Goal: Task Accomplishment & Management: Complete application form

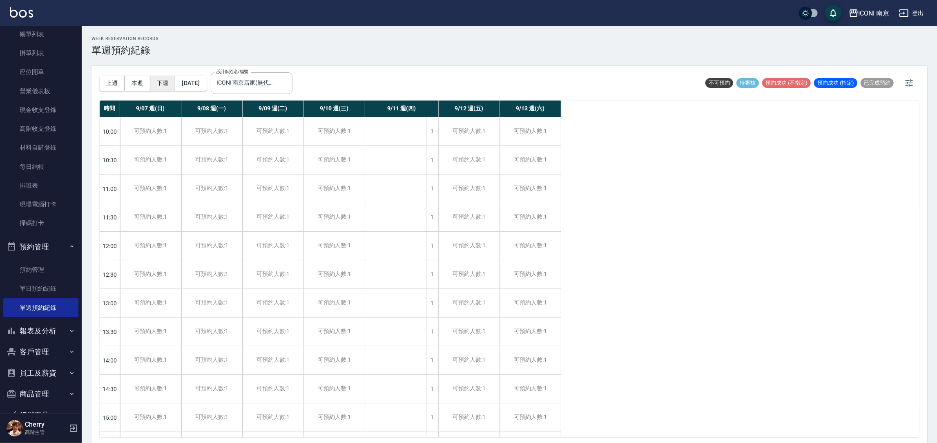
click at [159, 79] on button "下週" at bounding box center [162, 83] width 25 height 15
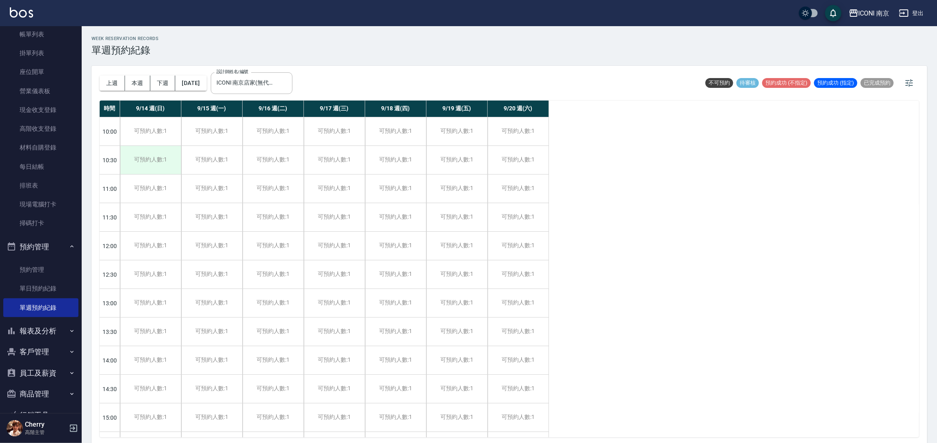
click at [139, 165] on div "可預約人數:1" at bounding box center [150, 160] width 61 height 28
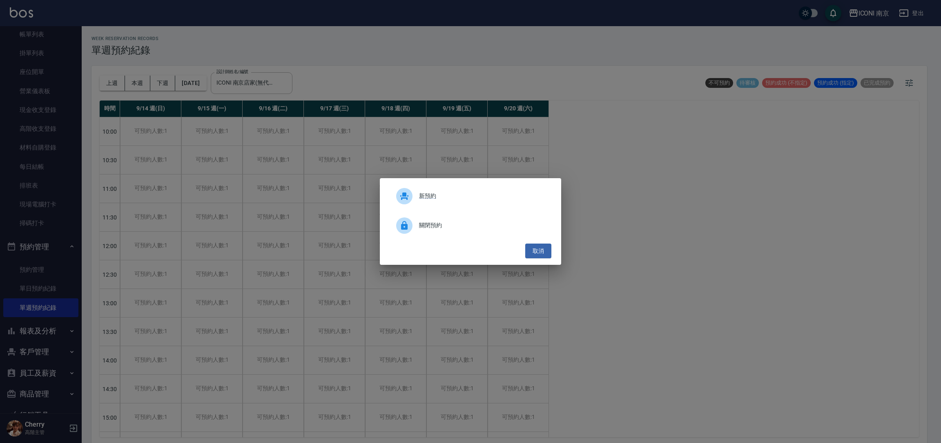
drag, startPoint x: 541, startPoint y: 250, endPoint x: 495, endPoint y: 263, distance: 47.3
click at [539, 250] on button "取消" at bounding box center [538, 250] width 26 height 15
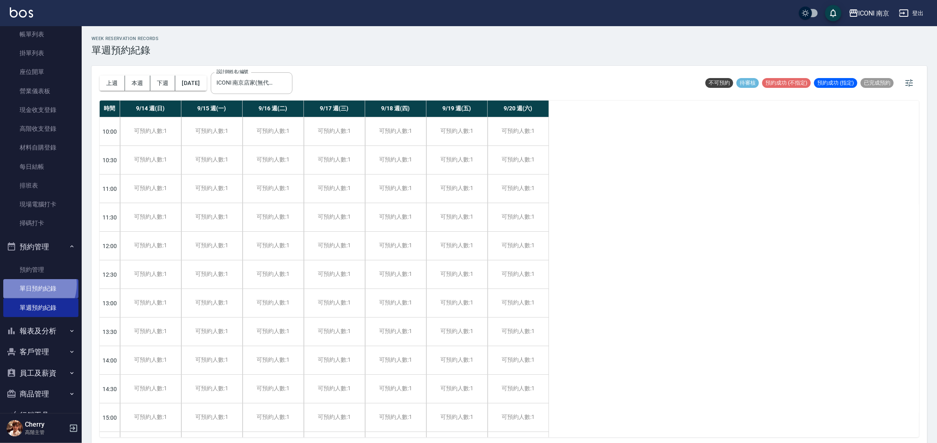
click at [30, 284] on link "單日預約紀錄" at bounding box center [40, 288] width 75 height 19
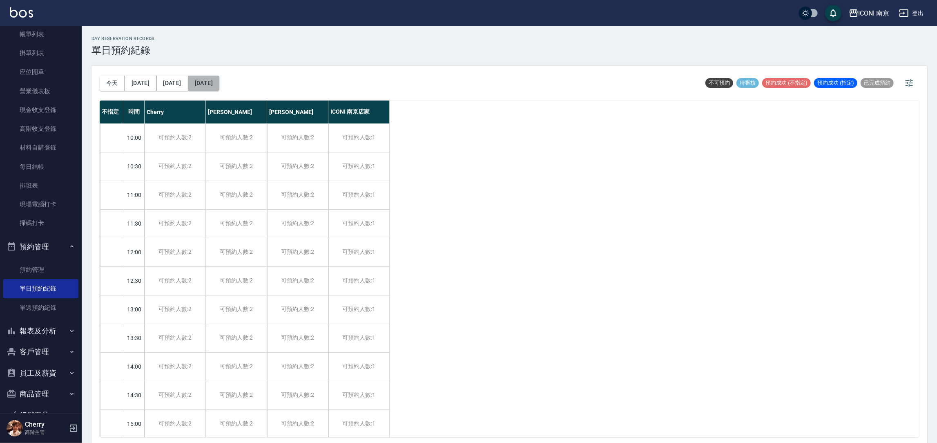
click at [207, 78] on button "[DATE]" at bounding box center [203, 83] width 31 height 15
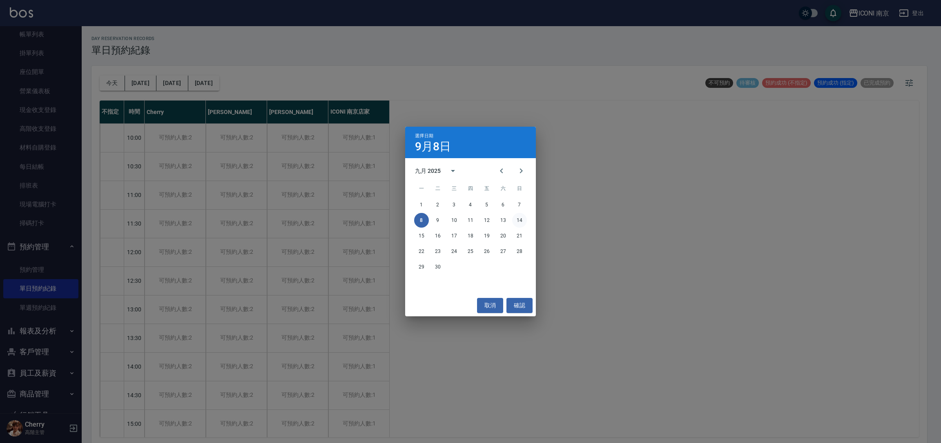
click at [518, 221] on button "14" at bounding box center [519, 220] width 15 height 15
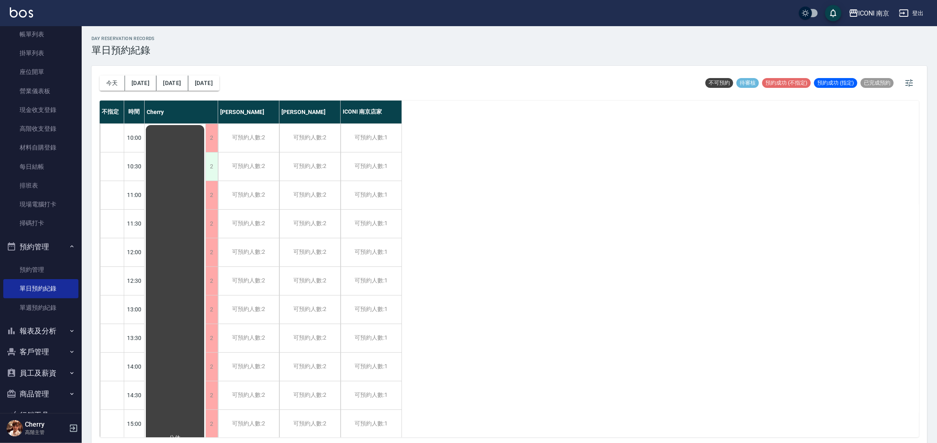
click at [213, 171] on div "2" at bounding box center [211, 166] width 12 height 28
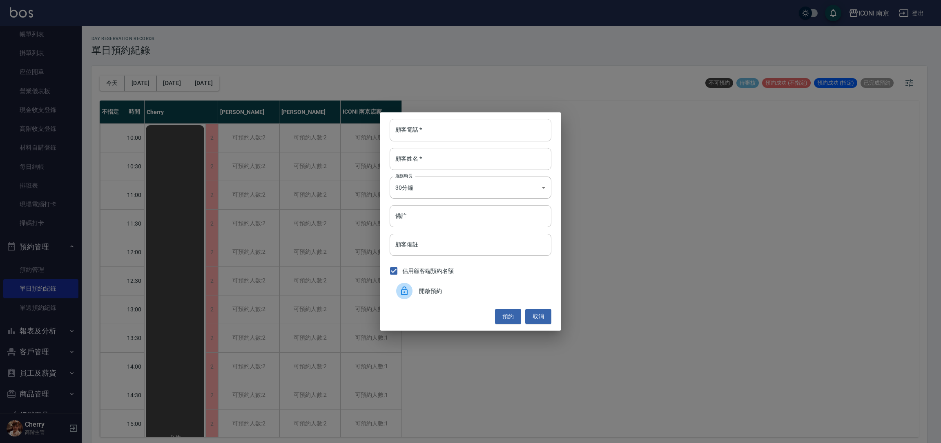
click at [419, 138] on input "顧客電話   *" at bounding box center [471, 130] width 162 height 22
type input "0911794100"
click at [443, 157] on input "顧客姓名   *" at bounding box center [471, 159] width 162 height 22
type input "[PERSON_NAME]"
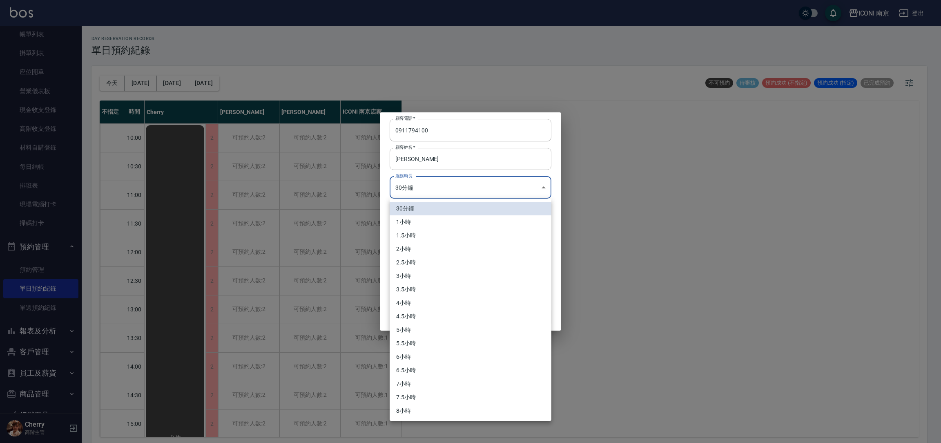
click at [443, 187] on body "ICONI 南京 登出 櫃檯作業 打帳單 帳單列表 掛單列表 座位開單 營業儀表板 現金收支登錄 高階收支登錄 材料自購登錄 每日結帳 排班表 現場電腦打卡 …" at bounding box center [470, 222] width 941 height 445
click at [422, 279] on li "3小時" at bounding box center [471, 275] width 162 height 13
type input "6"
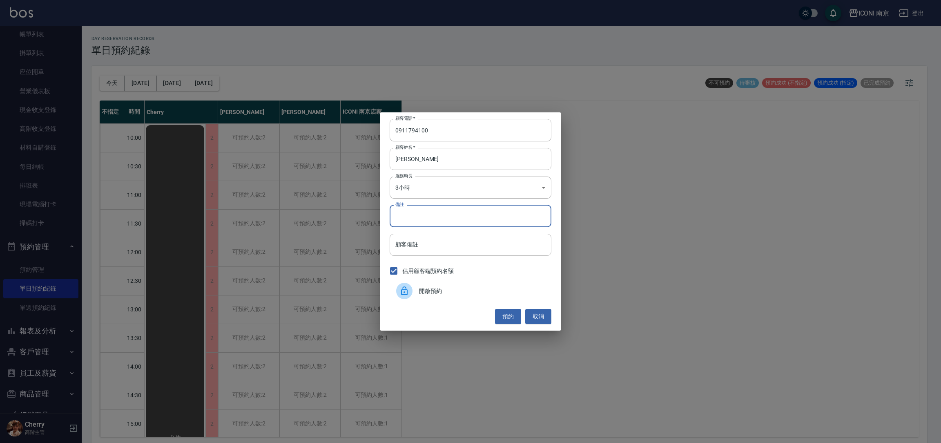
click at [441, 218] on input "備註" at bounding box center [471, 216] width 162 height 22
type input "縮1299 c +600 髮跟澎600"
click at [515, 318] on button "預約" at bounding box center [508, 316] width 26 height 15
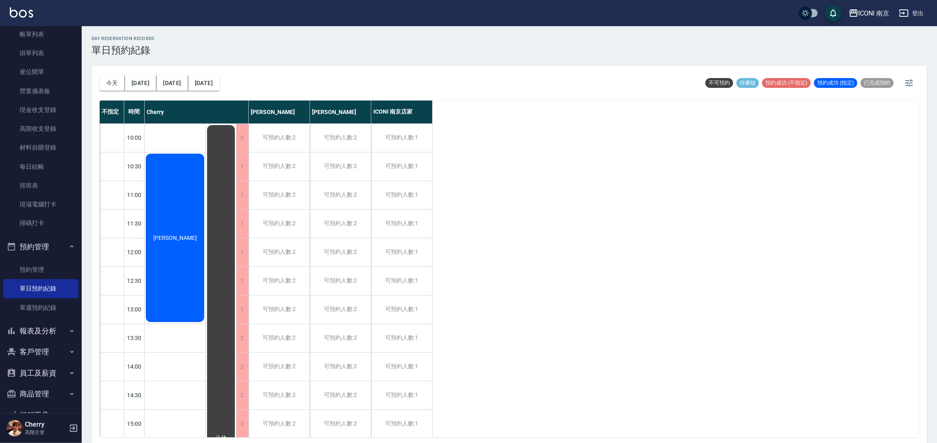
click at [25, 332] on button "報表及分析" at bounding box center [40, 330] width 75 height 21
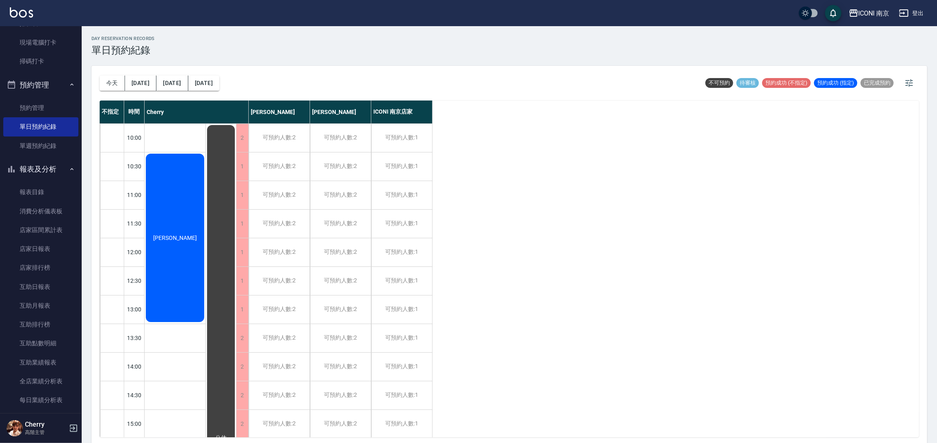
scroll to position [170, 0]
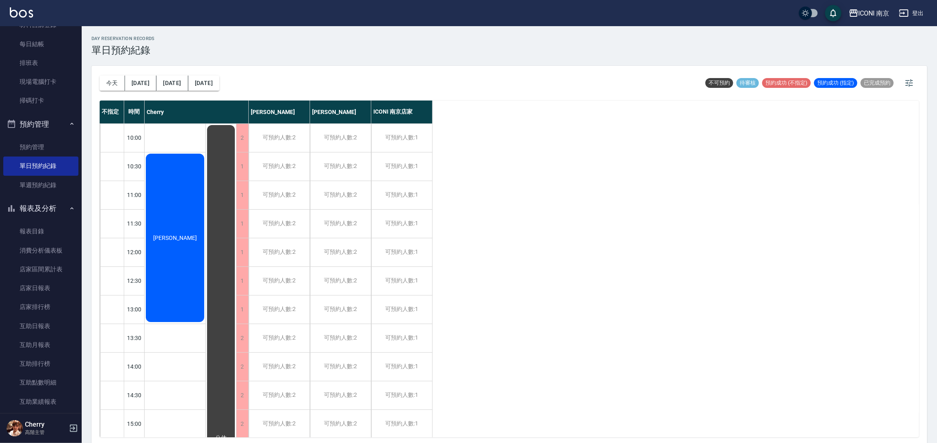
click at [40, 207] on button "報表及分析" at bounding box center [40, 208] width 75 height 21
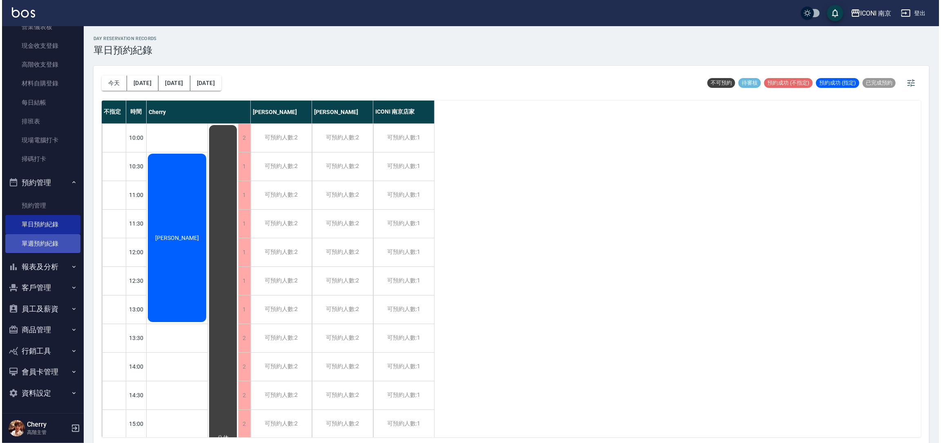
scroll to position [111, 0]
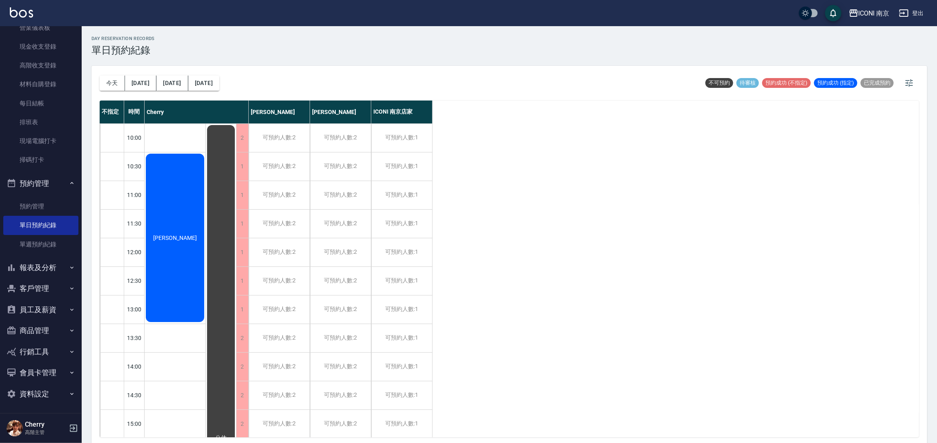
click at [41, 283] on button "客戶管理" at bounding box center [40, 288] width 75 height 21
click at [35, 311] on link "客戶列表" at bounding box center [40, 311] width 75 height 19
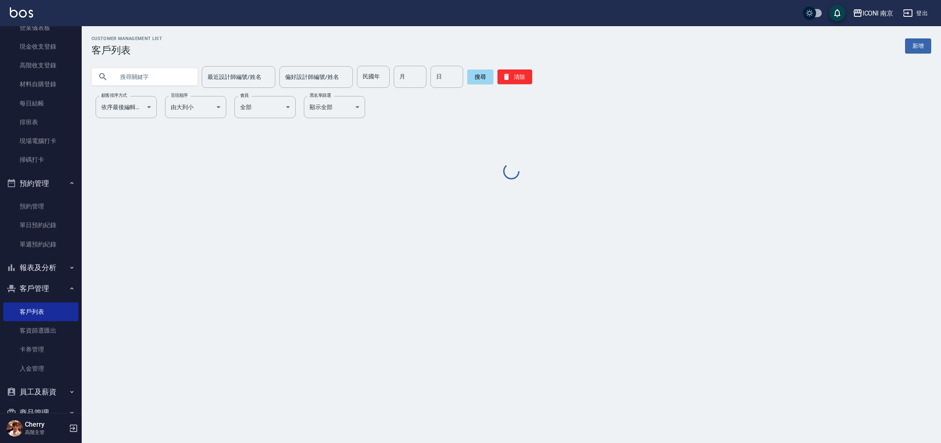
click at [156, 78] on input "text" at bounding box center [152, 77] width 77 height 22
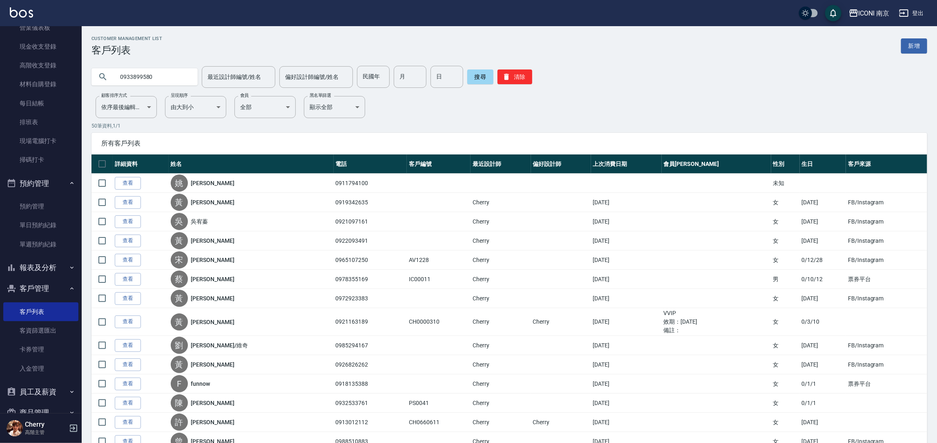
type input "0933899580"
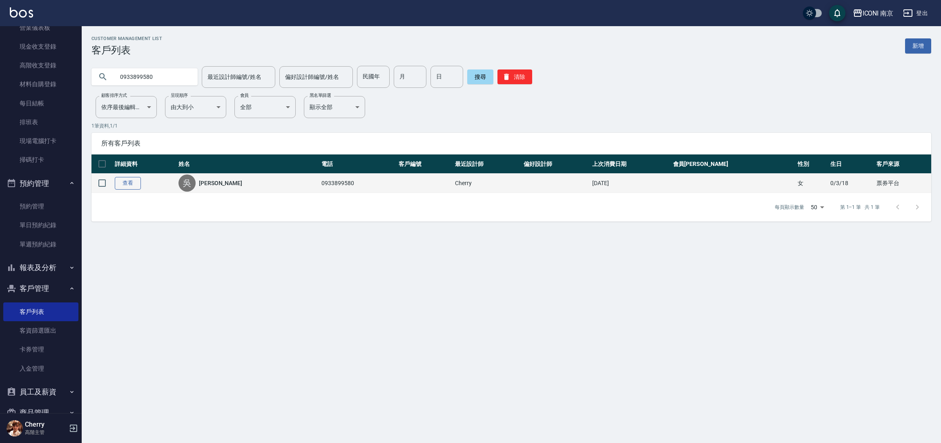
click at [129, 185] on link "查看" at bounding box center [128, 183] width 26 height 13
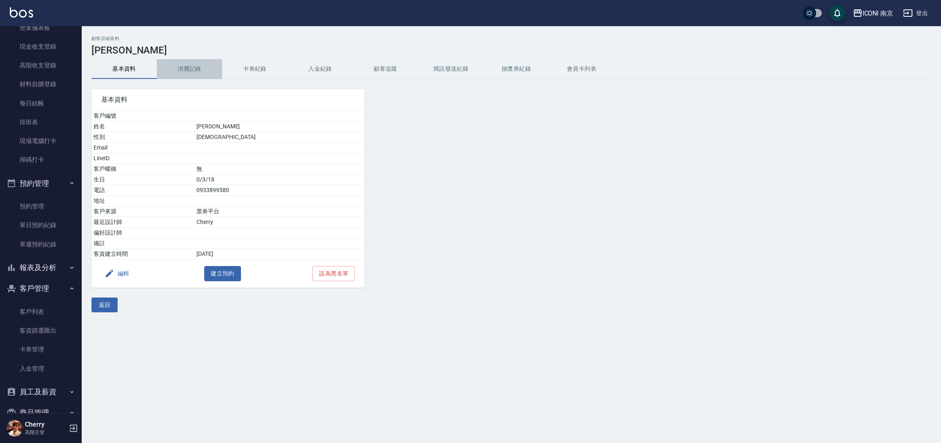
click at [185, 66] on button "消費記錄" at bounding box center [189, 69] width 65 height 20
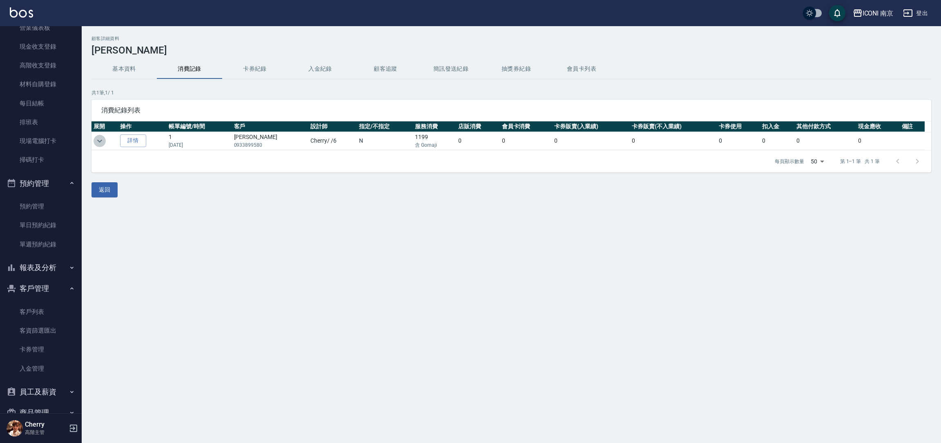
click at [98, 140] on icon "expand row" at bounding box center [99, 140] width 5 height 3
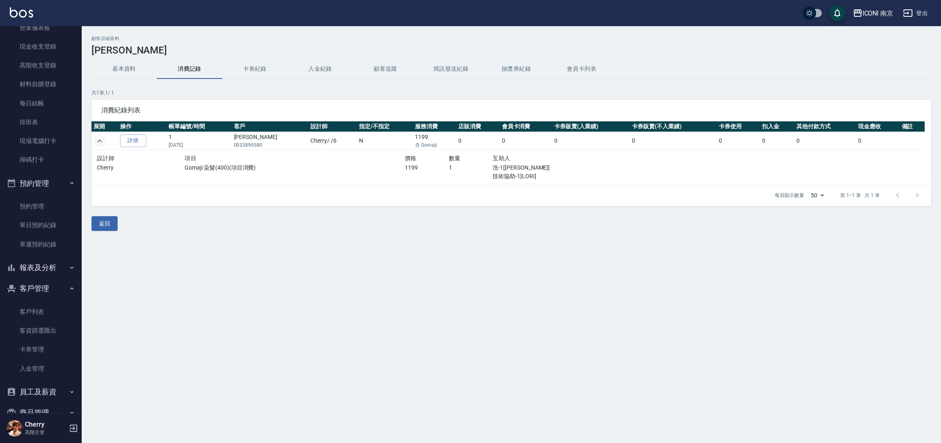
click at [221, 249] on div "顧客詳細資料 [PERSON_NAME] 基本資料 消費記錄 卡券紀錄 入金紀錄 顧客追蹤 簡訊發送紀錄 抽獎券紀錄 會員卡列表 共 1 筆, 1 / 1 消…" at bounding box center [470, 221] width 941 height 443
click at [182, 276] on div "顧客詳細資料 [PERSON_NAME] 基本資料 消費記錄 卡券紀錄 入金紀錄 顧客追蹤 簡訊發送紀錄 抽獎券紀錄 會員卡列表 共 1 筆, 1 / 1 消…" at bounding box center [470, 221] width 941 height 443
click at [135, 73] on button "基本資料" at bounding box center [123, 69] width 65 height 20
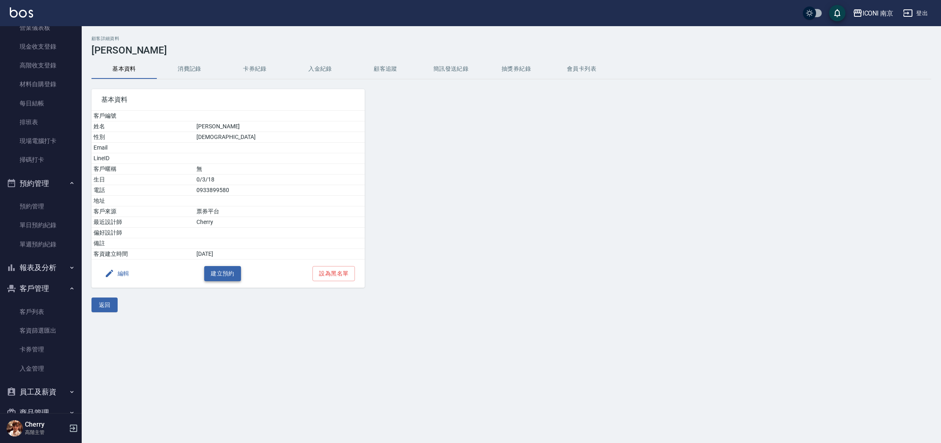
click at [227, 277] on button "建立預約" at bounding box center [222, 273] width 37 height 15
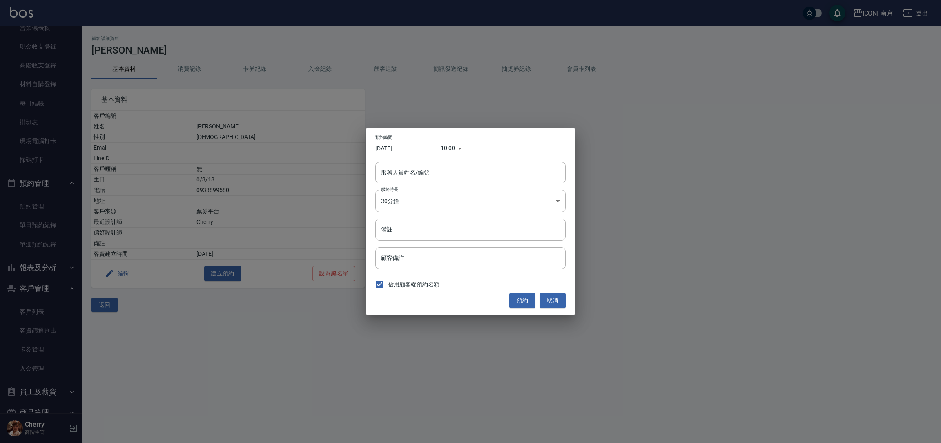
click at [442, 152] on body "ICONI 南京 登出 櫃檯作業 打帳單 帳單列表 掛單列表 座位開單 營業儀表板 現金收支登錄 高階收支登錄 材料自購登錄 每日結帳 排班表 現場電腦打卡 …" at bounding box center [470, 221] width 941 height 443
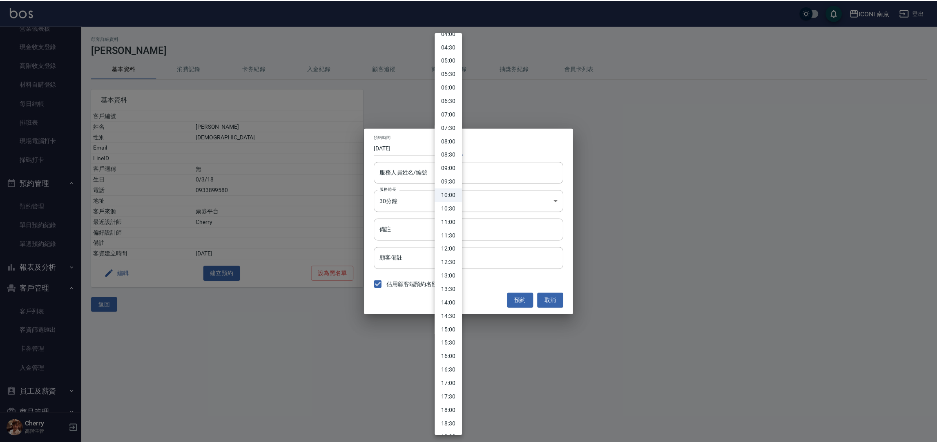
scroll to position [123, 0]
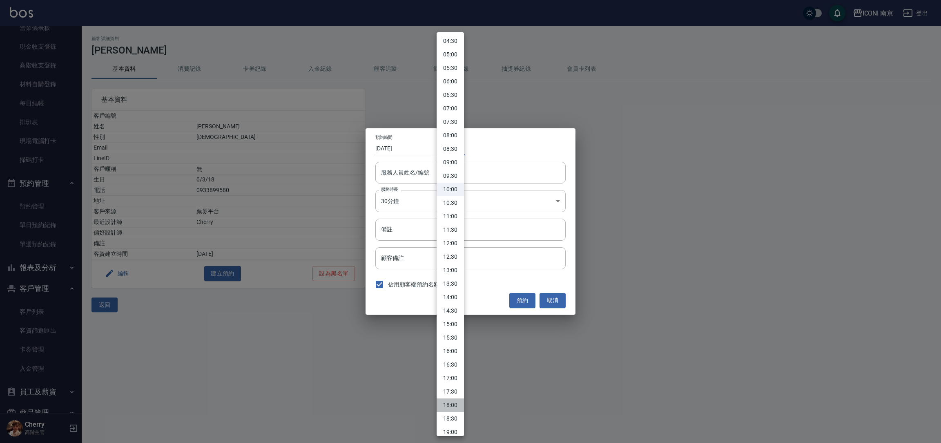
click at [449, 405] on li "18:00" at bounding box center [450, 404] width 27 height 13
type input "1757325600000"
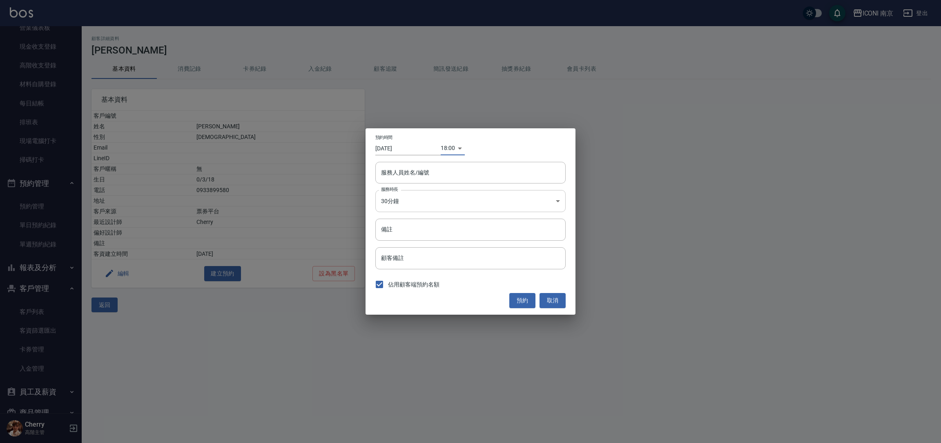
click at [415, 208] on body "ICONI 南京 登出 櫃檯作業 打帳單 帳單列表 掛單列表 座位開單 營業儀表板 現金收支登錄 高階收支登錄 材料自購登錄 每日結帳 排班表 現場電腦打卡 …" at bounding box center [470, 221] width 941 height 443
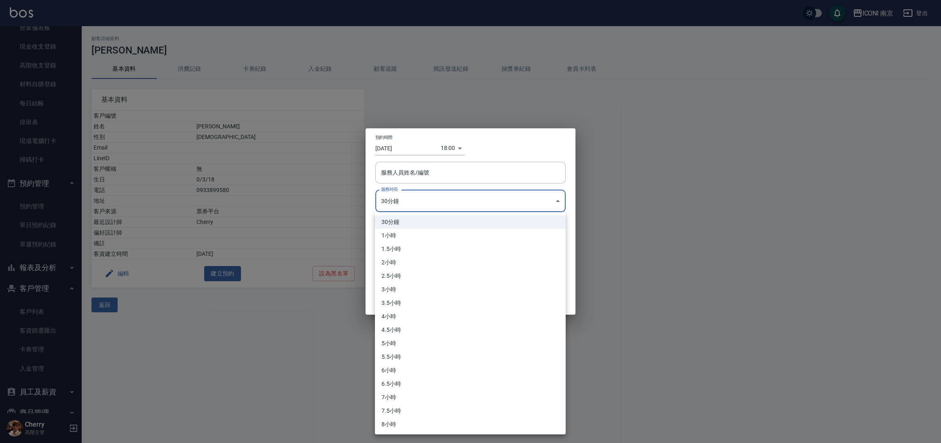
click at [403, 233] on li "1小時" at bounding box center [470, 235] width 191 height 13
type input "2"
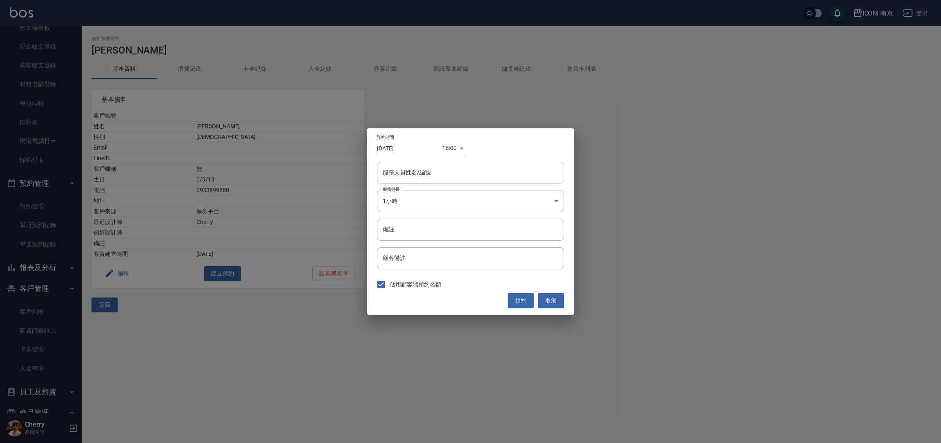
click at [444, 174] on input "服務人員姓名/編號" at bounding box center [471, 172] width 180 height 14
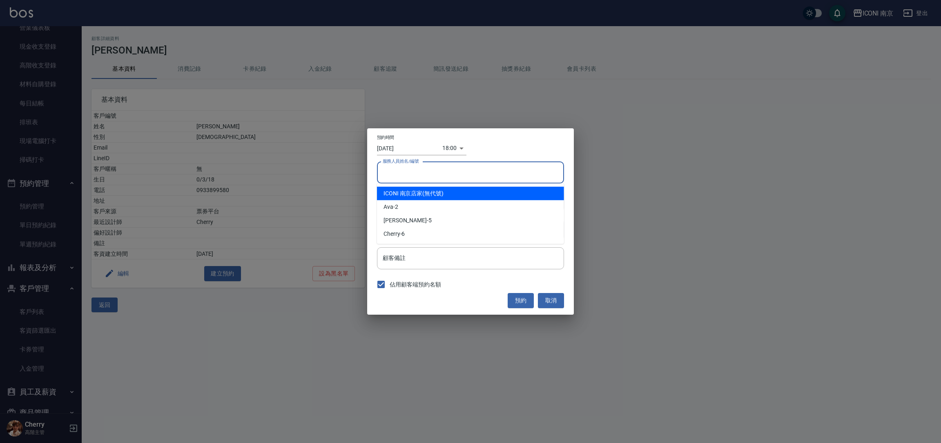
click at [447, 196] on div "ICONI 南京店家 (無代號)" at bounding box center [470, 193] width 187 height 13
type input "ICONI 南京店家"
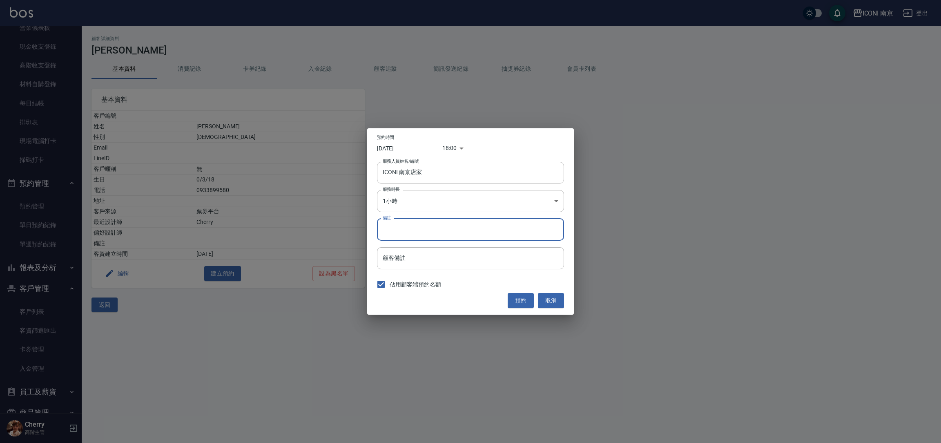
click at [426, 232] on input "備註" at bounding box center [470, 229] width 187 height 22
type input "GO B 染"
click at [521, 301] on button "預約" at bounding box center [521, 300] width 26 height 15
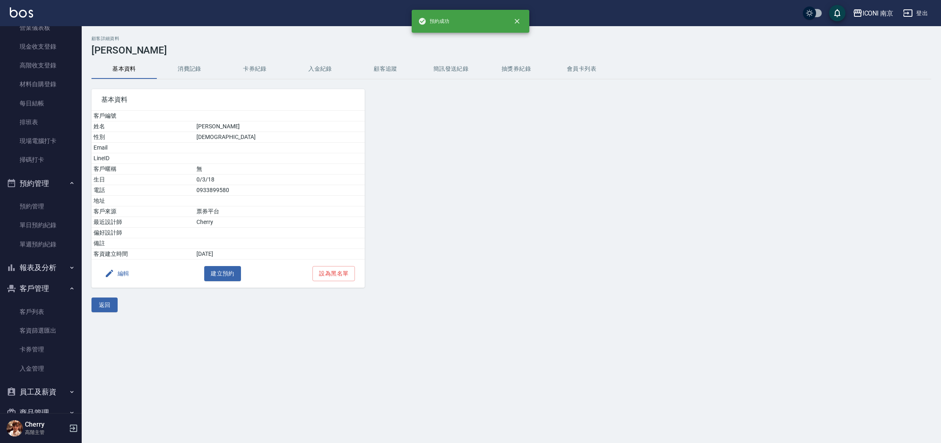
drag, startPoint x: 468, startPoint y: 266, endPoint x: 462, endPoint y: 285, distance: 19.8
click at [467, 265] on div at bounding box center [471, 183] width 212 height 208
click at [477, 245] on div at bounding box center [471, 183] width 212 height 208
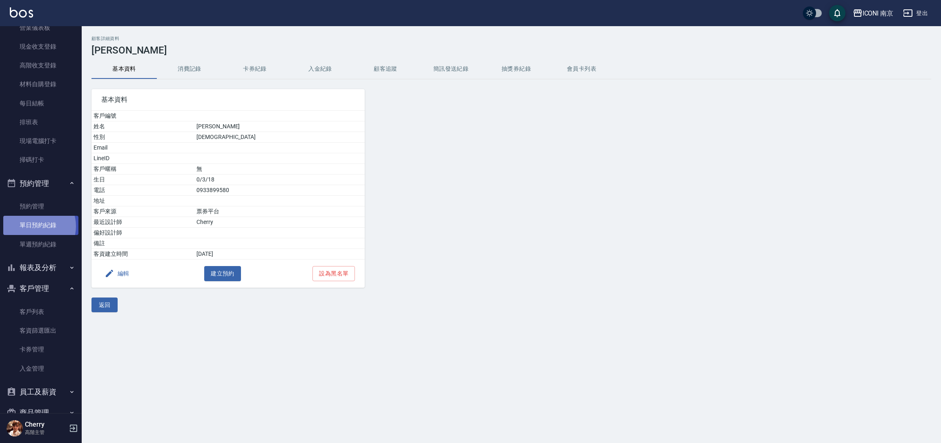
click at [35, 226] on link "單日預約紀錄" at bounding box center [40, 225] width 75 height 19
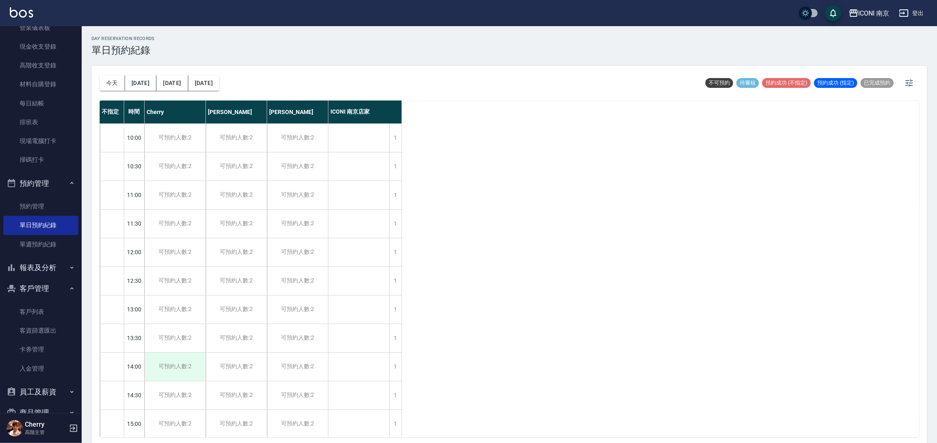
click at [165, 365] on div "可預約人數:2" at bounding box center [175, 366] width 61 height 28
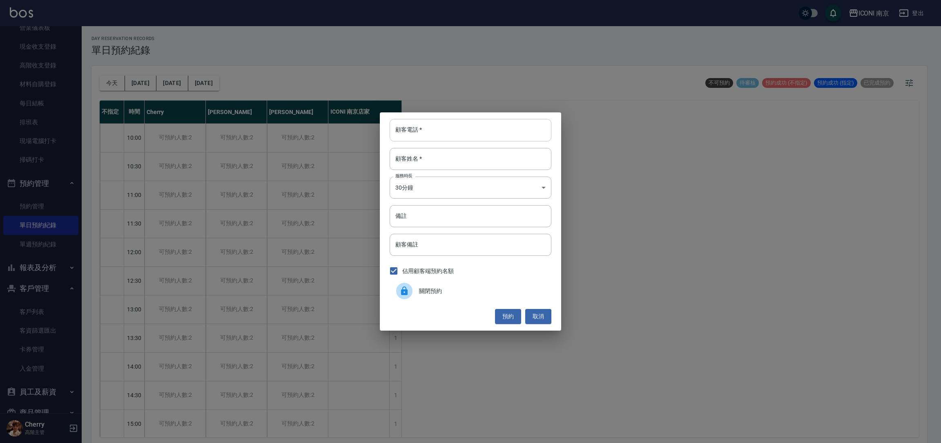
drag, startPoint x: 426, startPoint y: 131, endPoint x: 425, endPoint y: 122, distance: 9.5
click at [426, 125] on input "顧客電話   *" at bounding box center [471, 130] width 162 height 22
type input "0925686103"
click at [420, 161] on div "顧客姓名   * 顧客姓名   *" at bounding box center [471, 159] width 162 height 22
type input "[PERSON_NAME]"
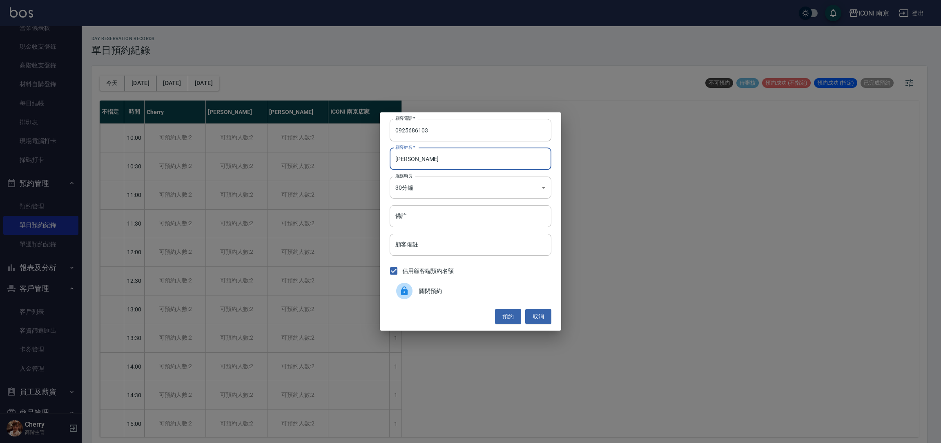
click at [420, 179] on body "ICONI 南京 登出 櫃檯作業 打帳單 帳單列表 掛單列表 座位開單 營業儀表板 現金收支登錄 高階收支登錄 材料自購登錄 每日結帳 排班表 現場電腦打卡 …" at bounding box center [470, 222] width 941 height 445
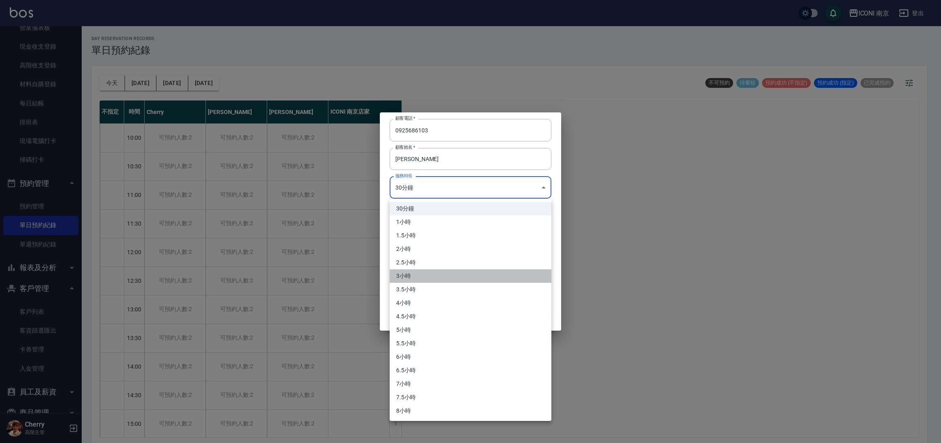
click at [434, 276] on li "3小時" at bounding box center [471, 275] width 162 height 13
type input "6"
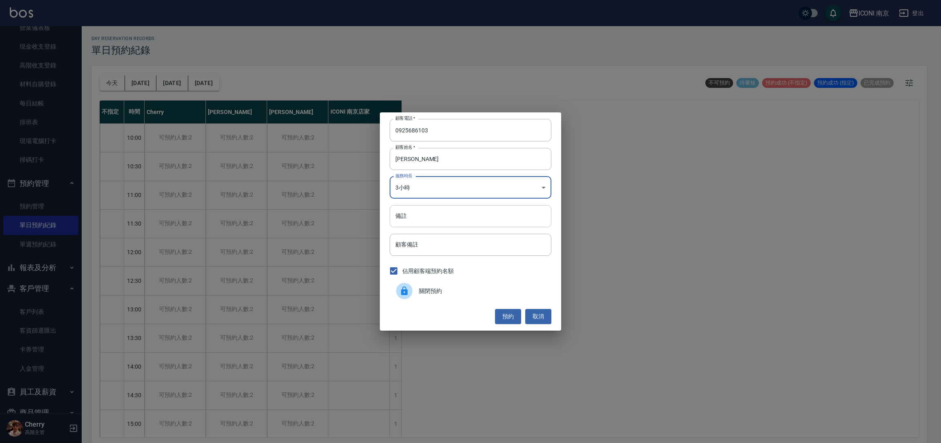
click at [427, 221] on input "備註" at bounding box center [471, 216] width 162 height 22
type input "縮毛1299"
click at [495, 309] on button "預約" at bounding box center [508, 316] width 26 height 15
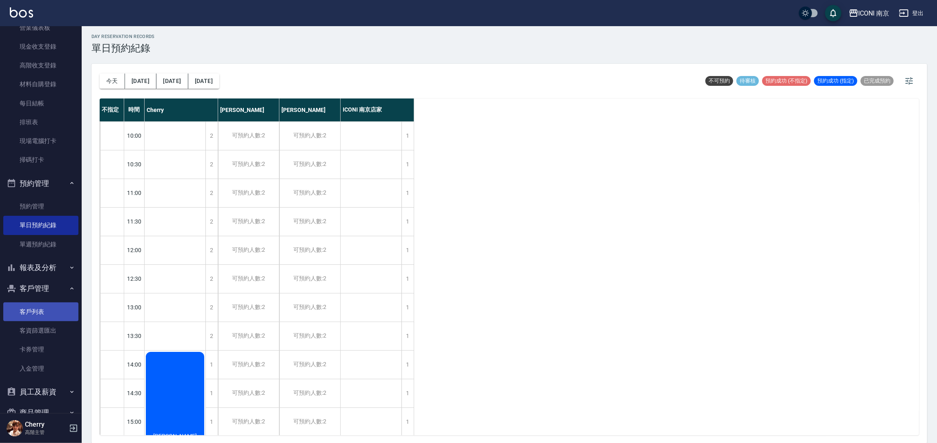
click at [26, 313] on link "客戶列表" at bounding box center [40, 311] width 75 height 19
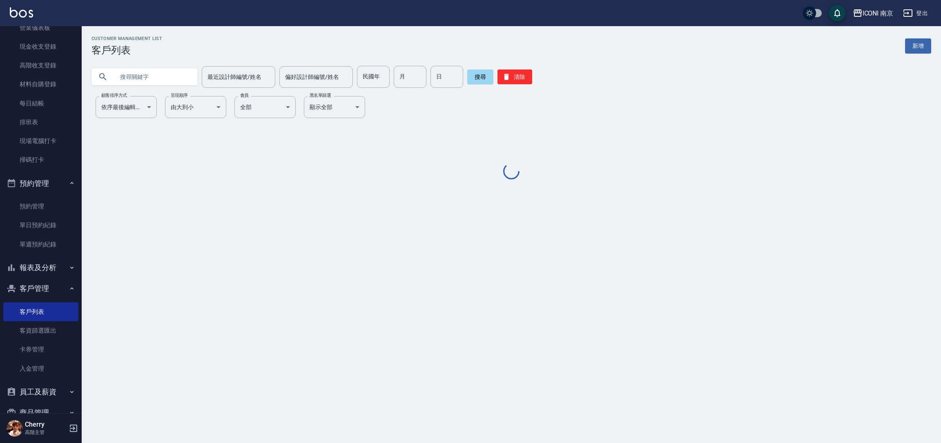
click at [182, 78] on input "text" at bounding box center [152, 77] width 77 height 22
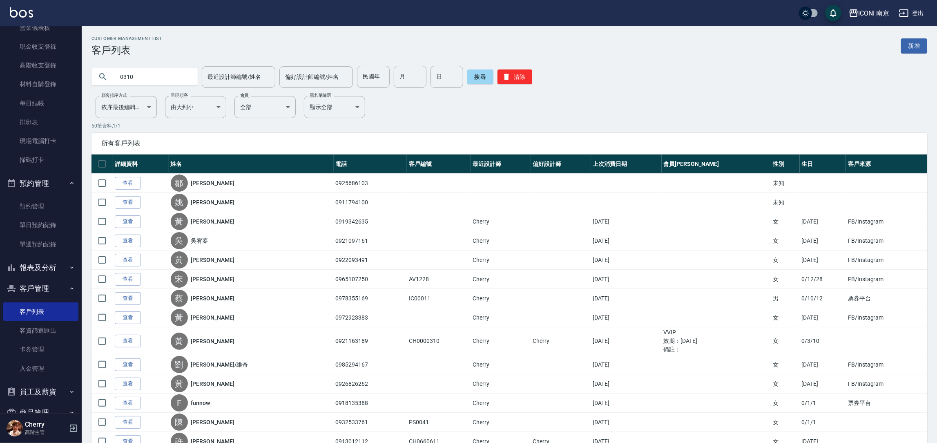
type input "0310"
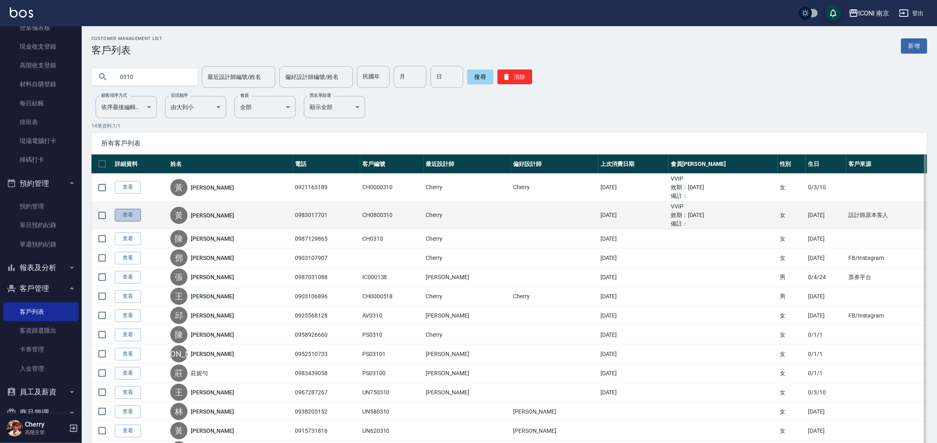
click at [123, 213] on link "查看" at bounding box center [128, 215] width 26 height 13
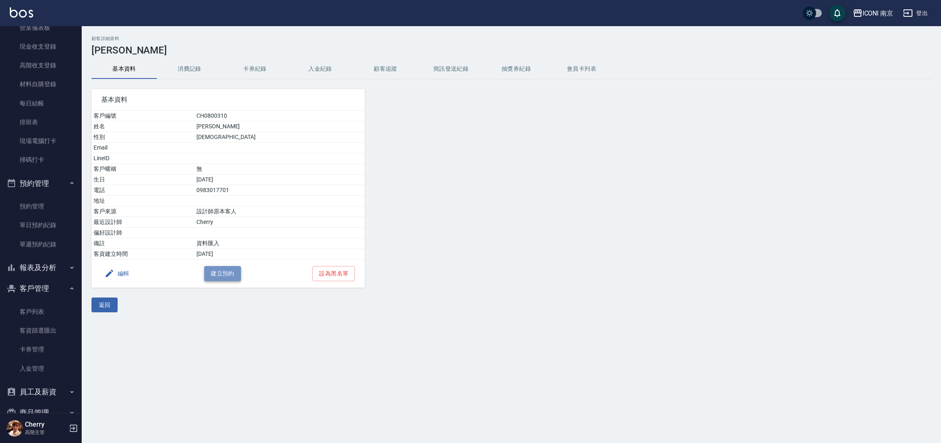
click at [226, 274] on button "建立預約" at bounding box center [222, 273] width 37 height 15
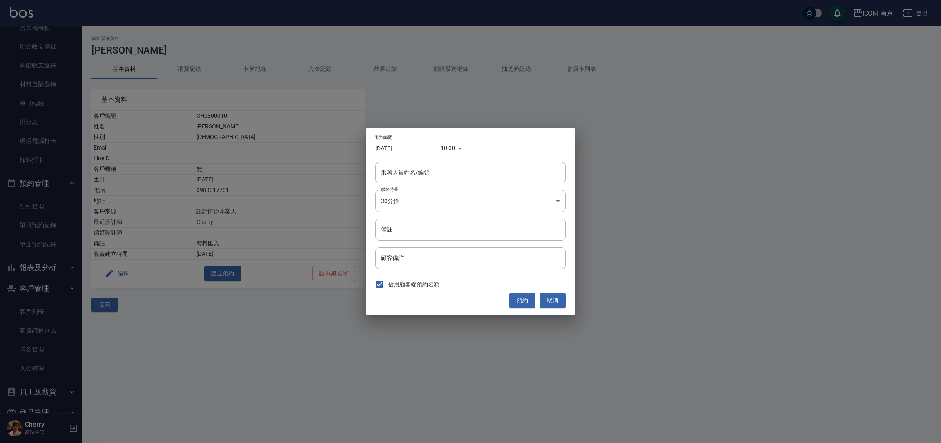
click at [450, 150] on body "ICONI 南京 登出 櫃檯作業 打帳單 帳單列表 掛單列表 座位開單 營業儀表板 現金收支登錄 高階收支登錄 材料自購登錄 每日結帳 排班表 現場電腦打卡 …" at bounding box center [470, 221] width 941 height 443
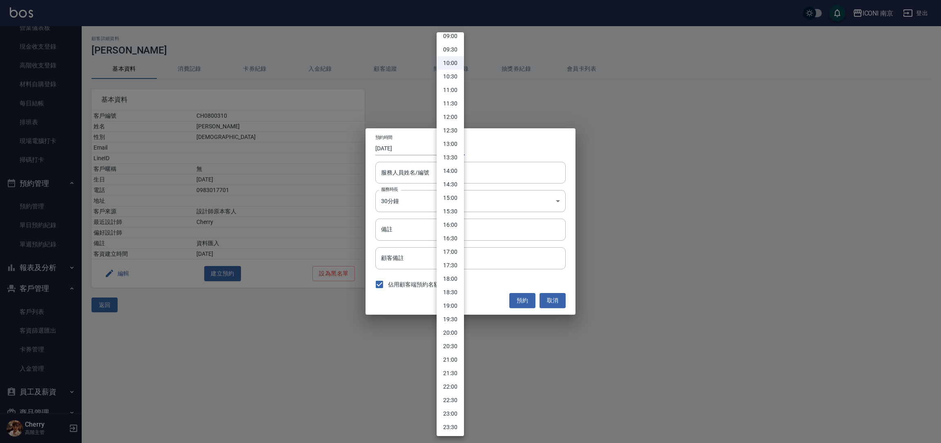
scroll to position [249, 0]
click at [450, 323] on li "19:30" at bounding box center [450, 318] width 27 height 13
type input "1757331000000"
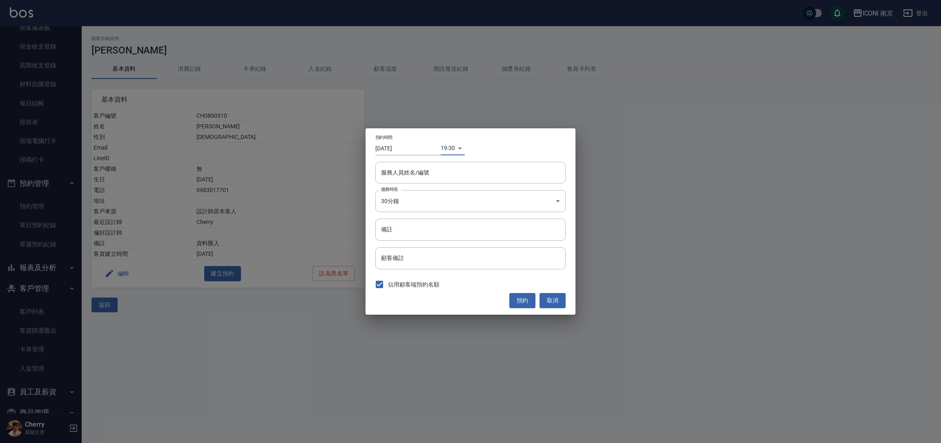
click at [417, 197] on body "ICONI 南京 登出 櫃檯作業 打帳單 帳單列表 掛單列表 座位開單 營業儀表板 現金收支登錄 高階收支登錄 材料自購登錄 每日結帳 排班表 現場電腦打卡 …" at bounding box center [470, 221] width 941 height 443
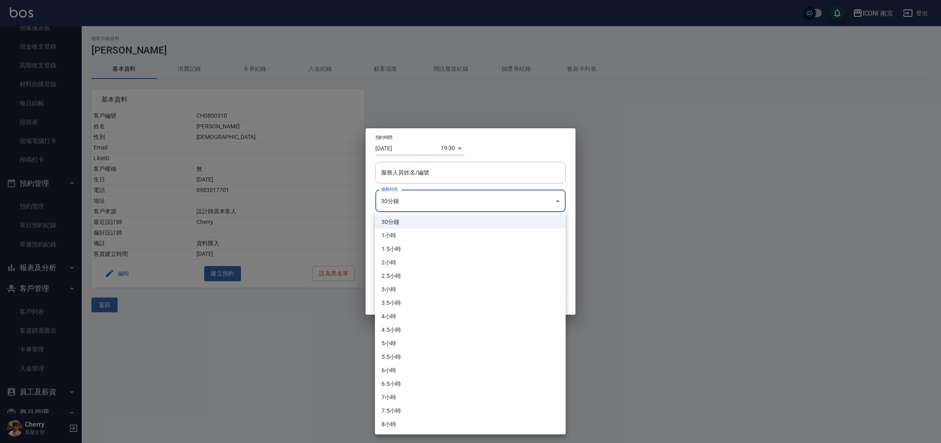
click at [405, 252] on li "1.5小時" at bounding box center [470, 248] width 191 height 13
type input "3"
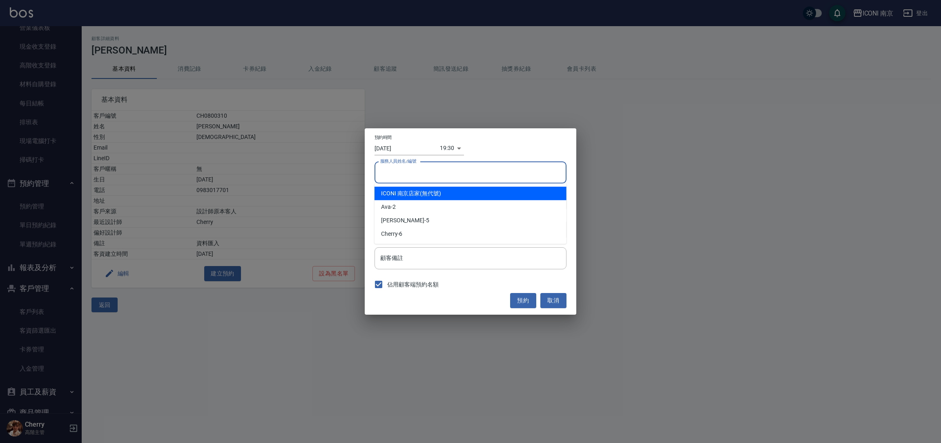
click at [419, 167] on div "服務人員姓名/編號 服務人員姓名/編號" at bounding box center [470, 173] width 192 height 22
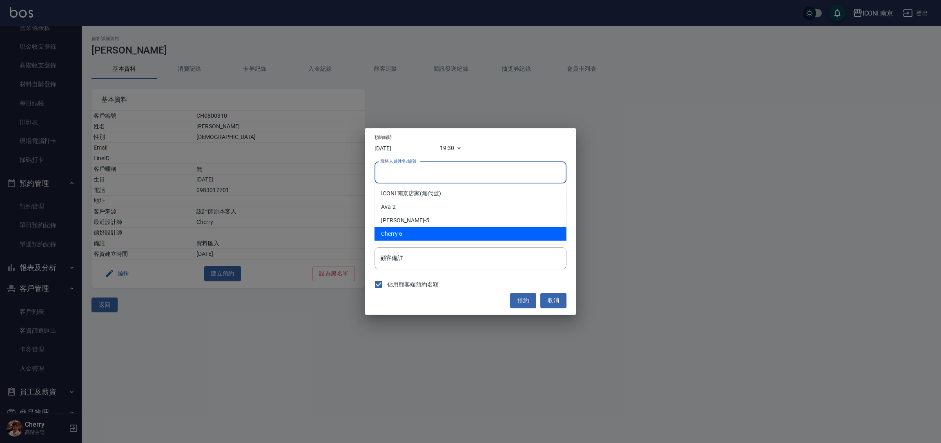
click at [417, 232] on div "Cherry -6" at bounding box center [470, 233] width 192 height 13
type input "Cherry-6"
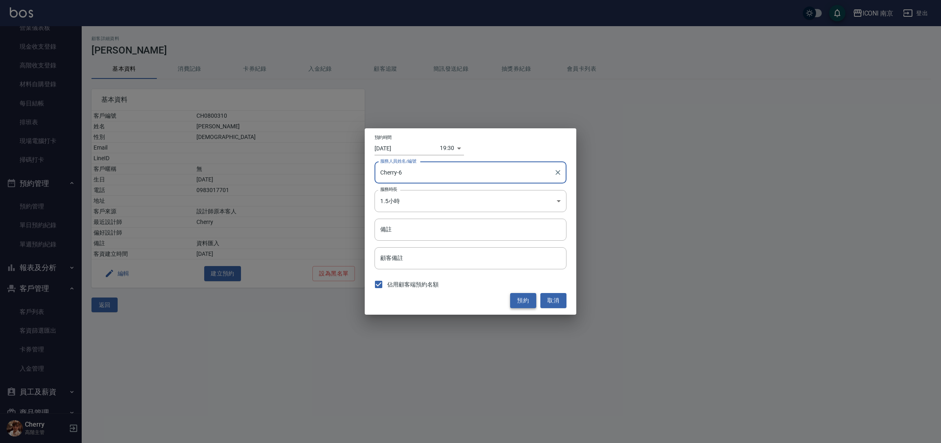
click at [525, 298] on button "預約" at bounding box center [523, 300] width 26 height 15
